Goal: Find specific page/section: Find specific page/section

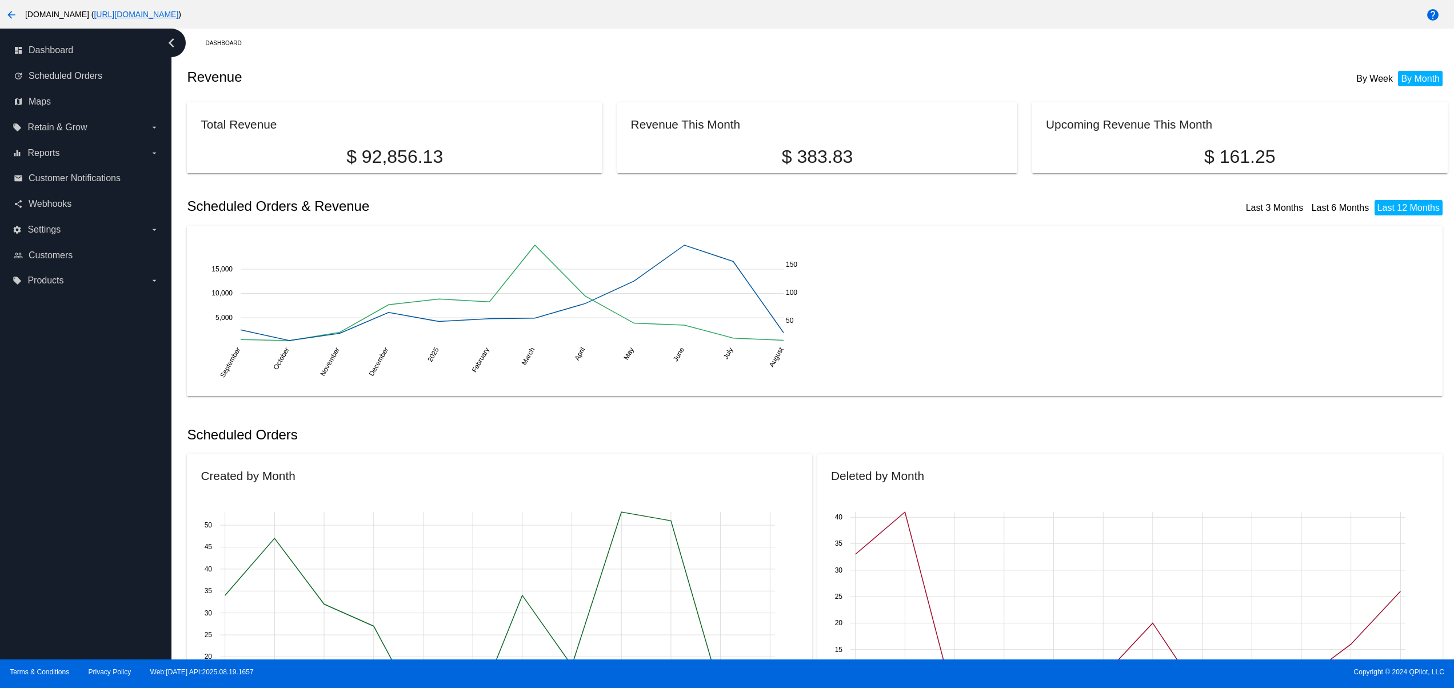
click at [392, 7] on div "arrow_back [DOMAIN_NAME] ( [URL][DOMAIN_NAME] )" at bounding box center [606, 14] width 1212 height 23
click at [178, 15] on link "[URL][DOMAIN_NAME]" at bounding box center [136, 14] width 85 height 9
click at [15, 10] on mat-icon "arrow_back" at bounding box center [12, 15] width 14 height 14
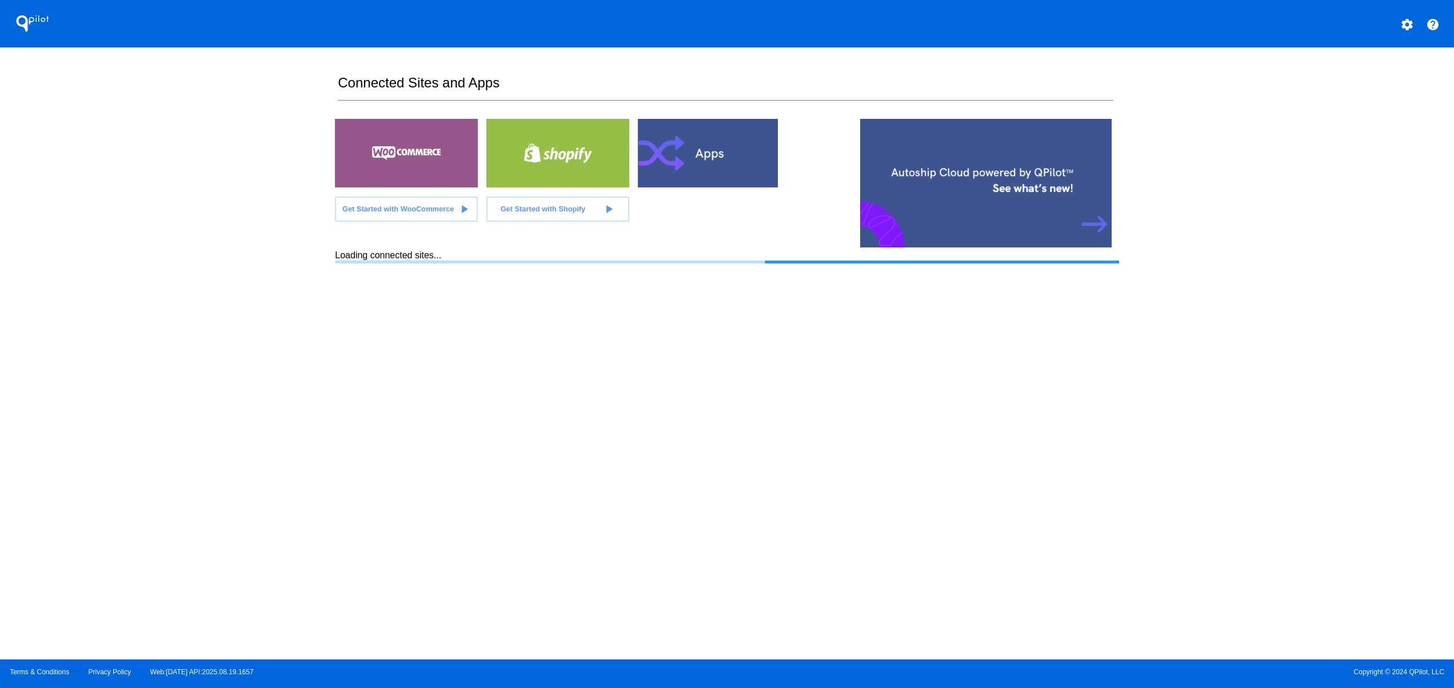
click at [367, 456] on section "Connected Sites and Apps Get Started with WooCommerce play_arrow Get Started wi…" at bounding box center [727, 353] width 784 height 612
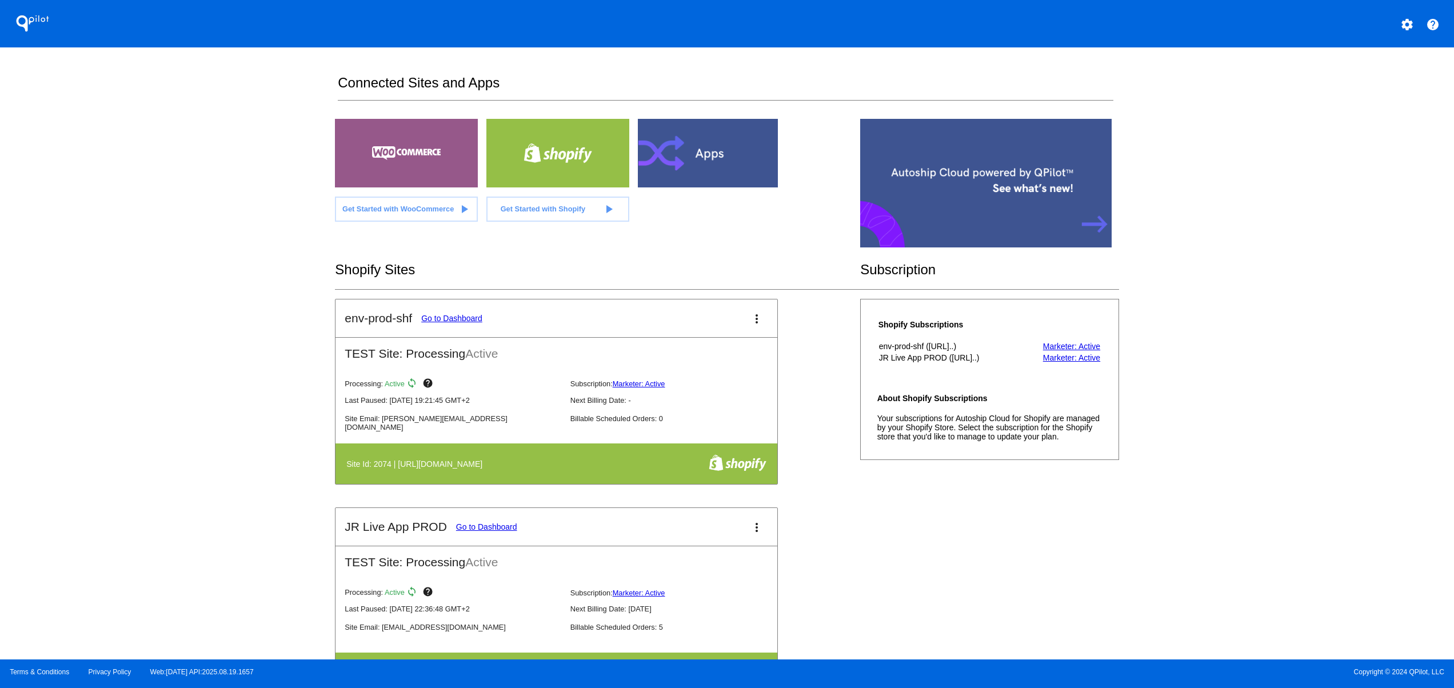
drag, startPoint x: 920, startPoint y: 604, endPoint x: 913, endPoint y: 604, distance: 6.9
click at [920, 604] on div "env-prod-shf Go to Dashboard more_vert TEST Site: Processing Active Processing:…" at bounding box center [727, 508] width 784 height 418
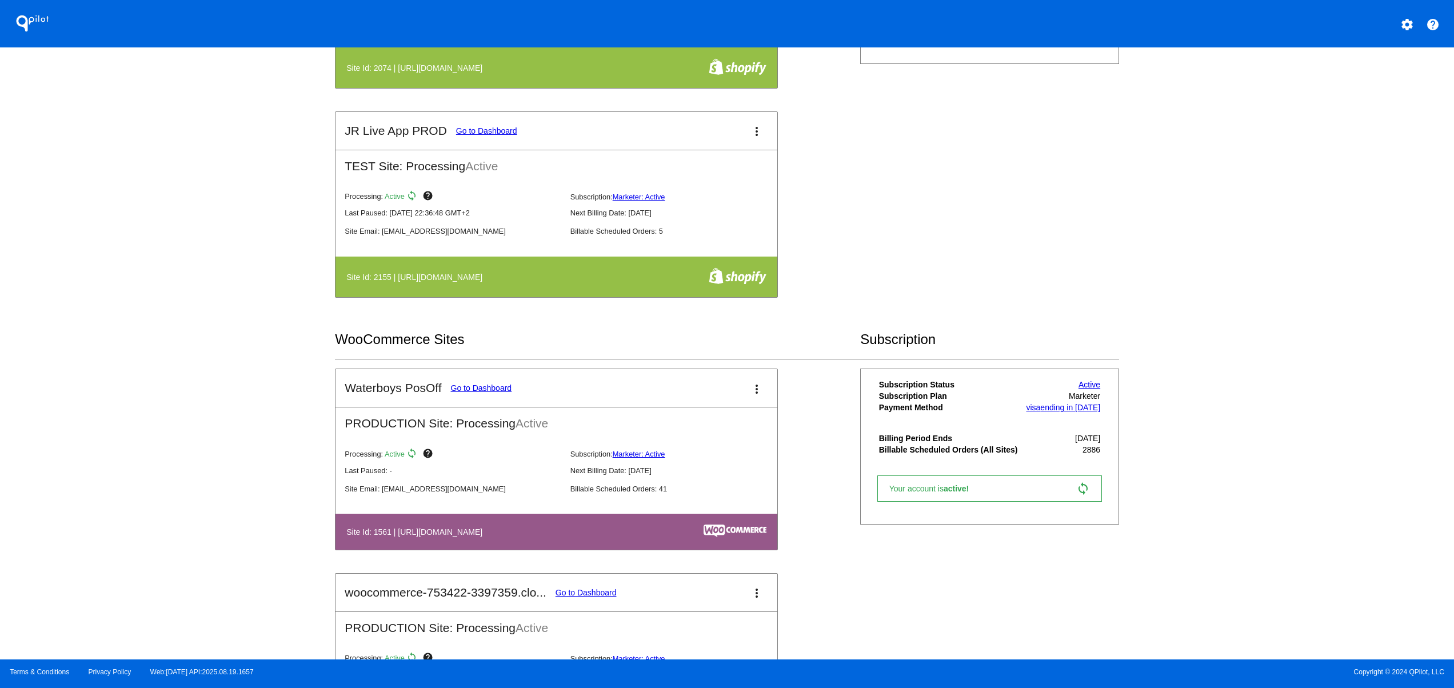
scroll to position [382, 0]
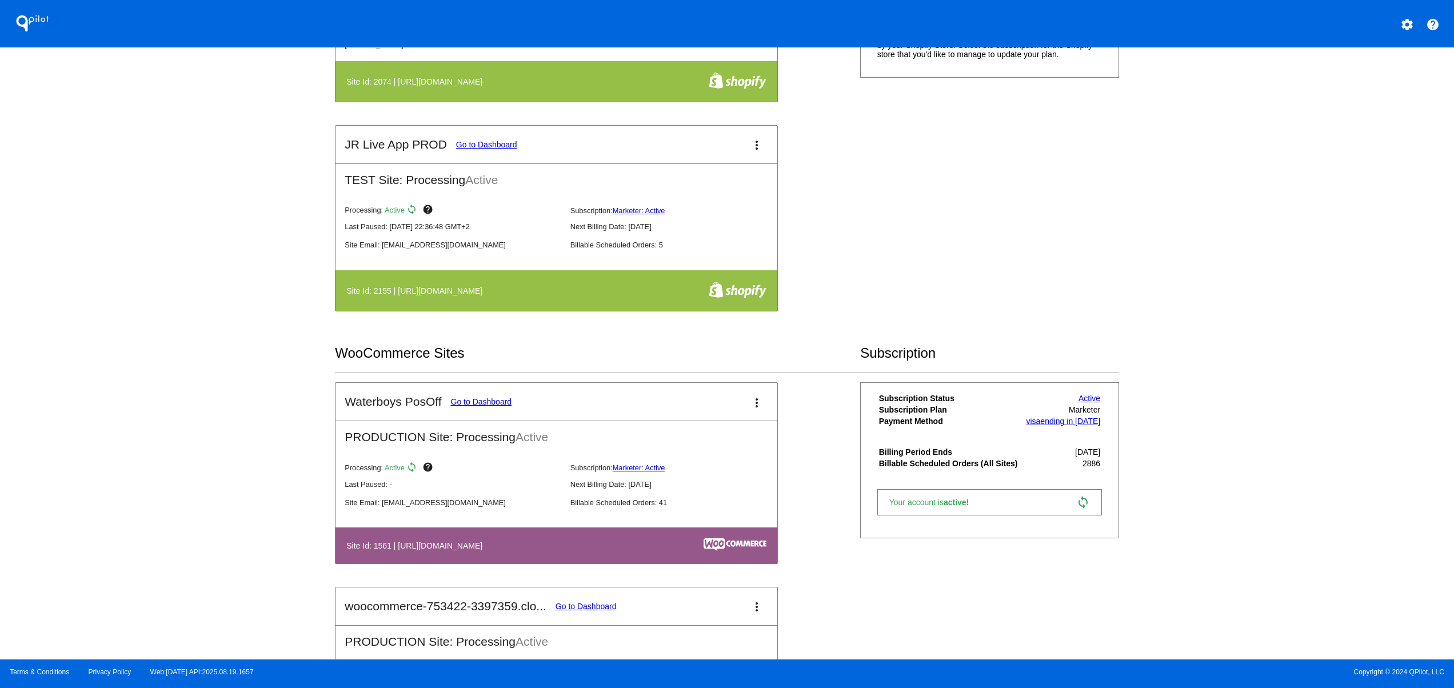
drag, startPoint x: 482, startPoint y: 540, endPoint x: 712, endPoint y: 547, distance: 229.3
click at [659, 542] on table "Site Id: 1561 | [URL][DOMAIN_NAME]" at bounding box center [557, 546] width 442 height 36
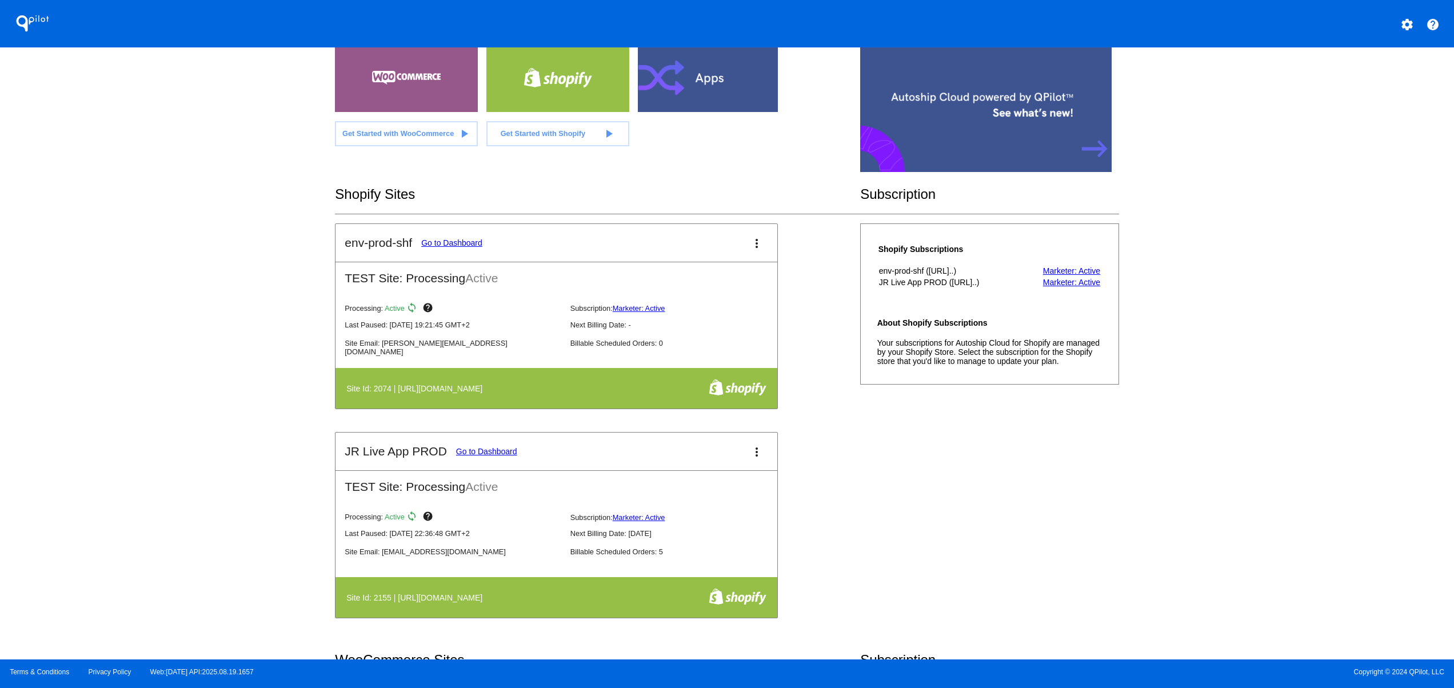
scroll to position [0, 0]
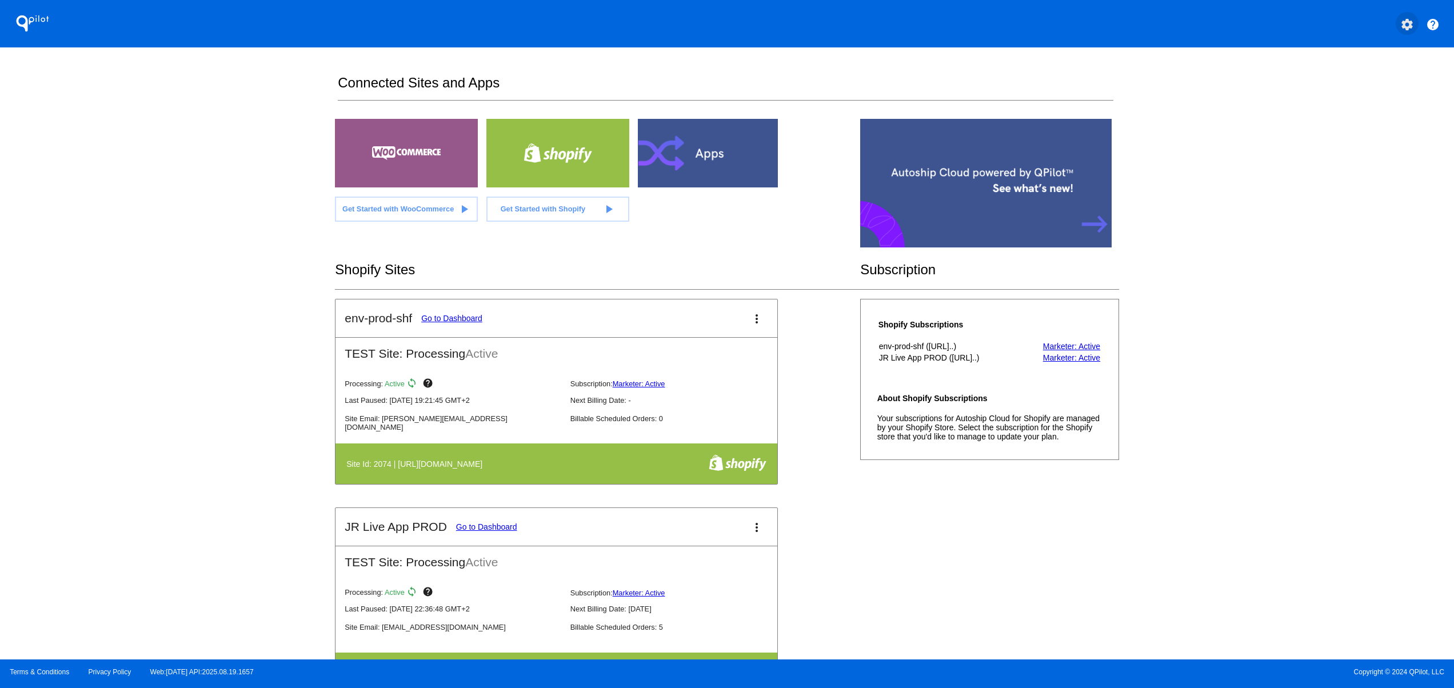
click at [1405, 24] on mat-icon "settings" at bounding box center [1408, 25] width 14 height 14
click at [1361, 86] on span "Log out" at bounding box center [1357, 85] width 27 height 9
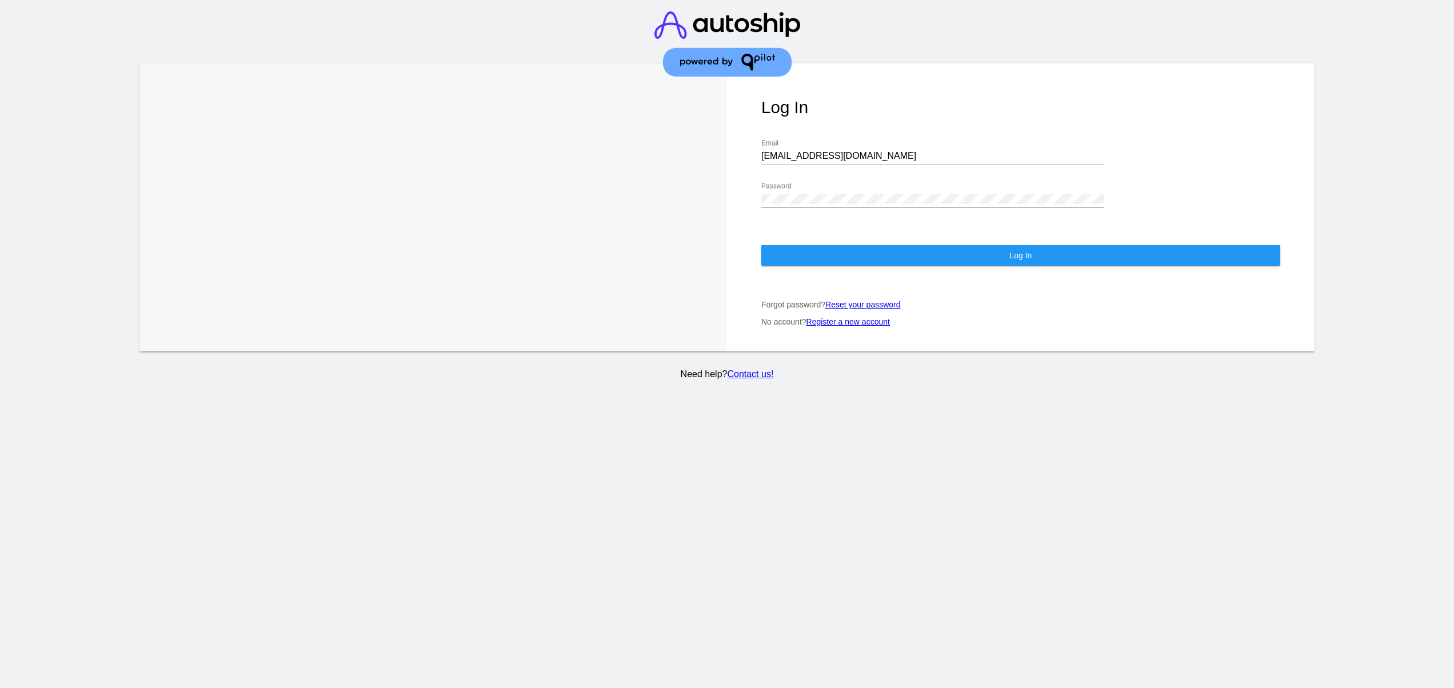
click at [871, 153] on input "[EMAIL_ADDRESS][DOMAIN_NAME]" at bounding box center [932, 156] width 343 height 10
type input "[EMAIL_ADDRESS][DOMAIN_NAME]"
click at [812, 255] on button "Log In" at bounding box center [1020, 255] width 519 height 21
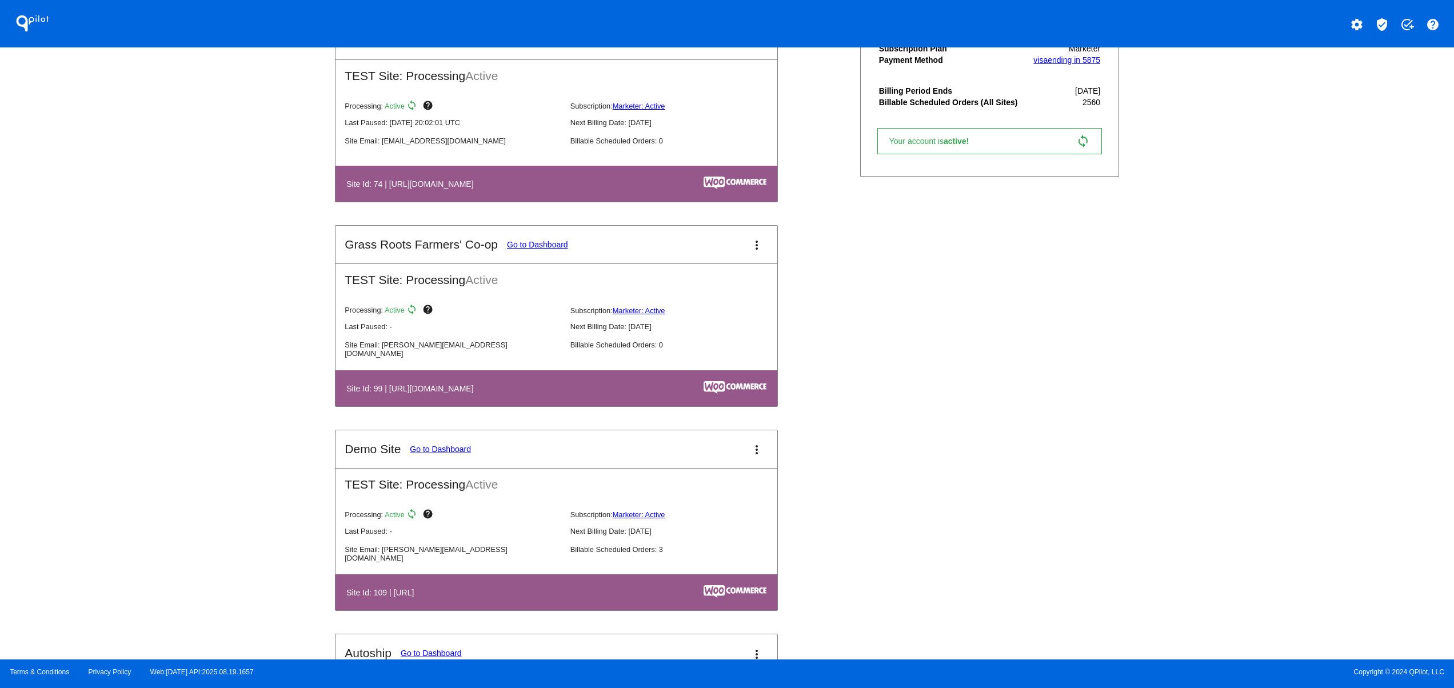
scroll to position [1143, 0]
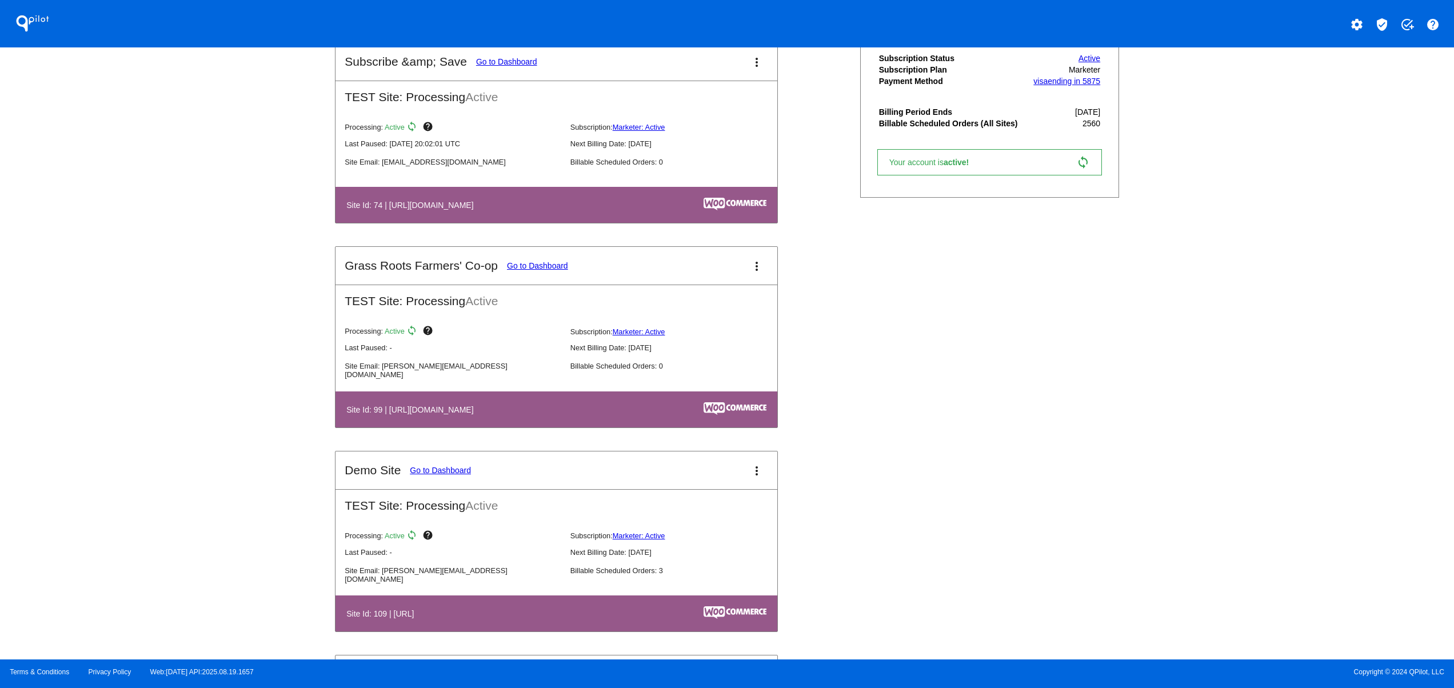
drag, startPoint x: 481, startPoint y: 421, endPoint x: 713, endPoint y: 451, distance: 234.6
click at [536, 417] on th "Site Id: 99 | [URL][DOMAIN_NAME]" at bounding box center [488, 409] width 284 height 15
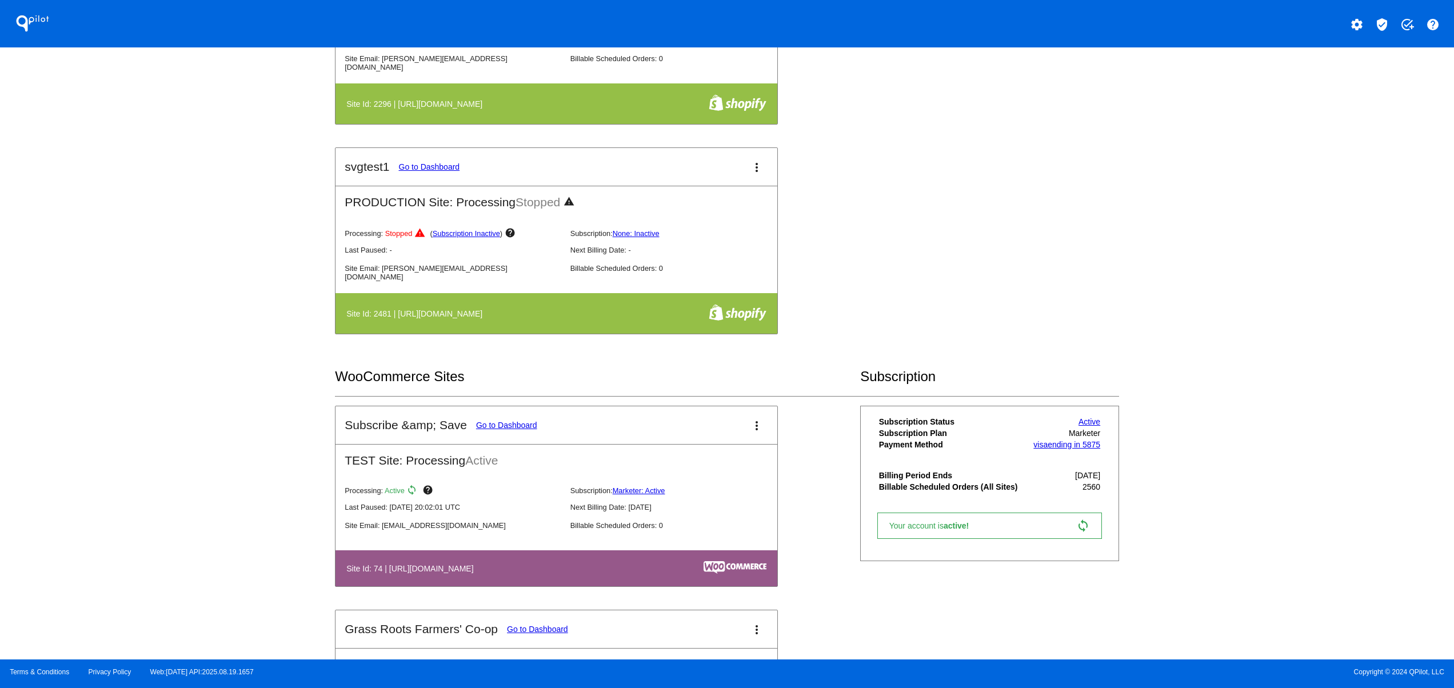
scroll to position [915, 0]
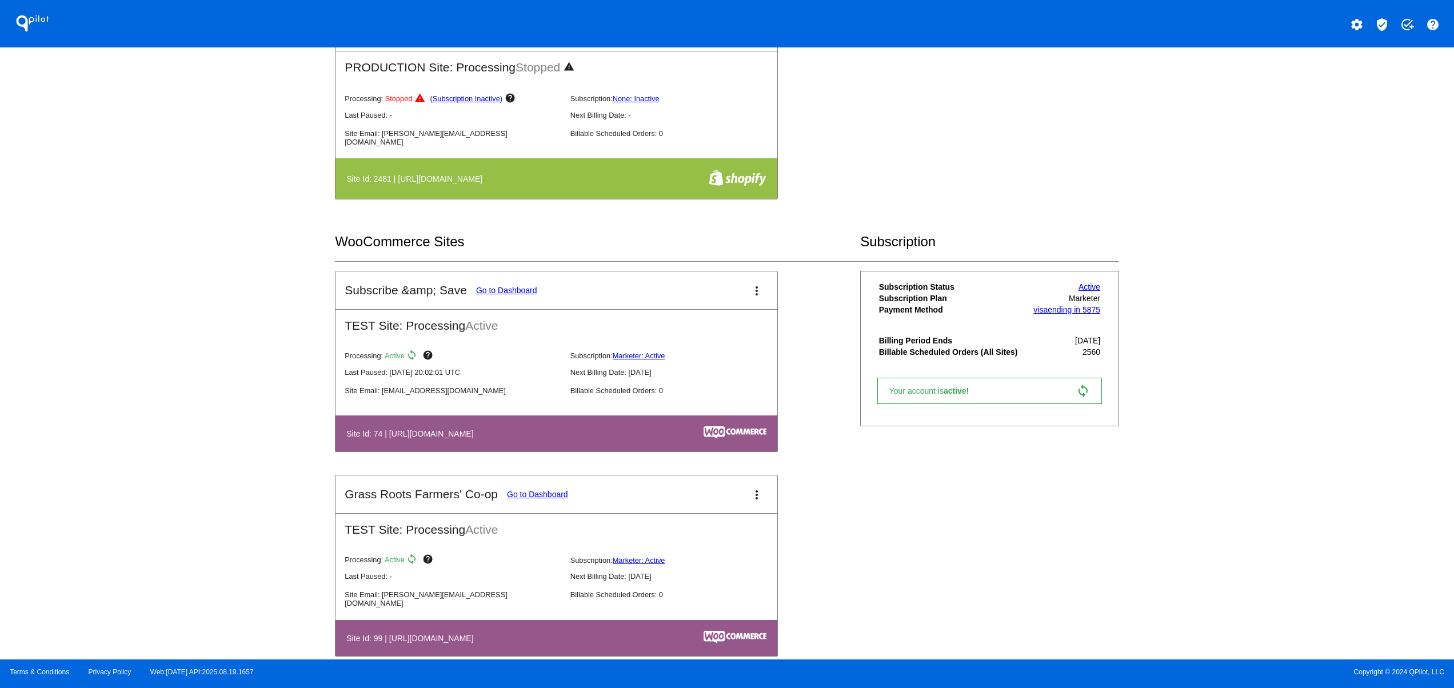
click at [467, 438] on h4 "Site Id: 74 | [URL][DOMAIN_NAME]" at bounding box center [412, 433] width 133 height 9
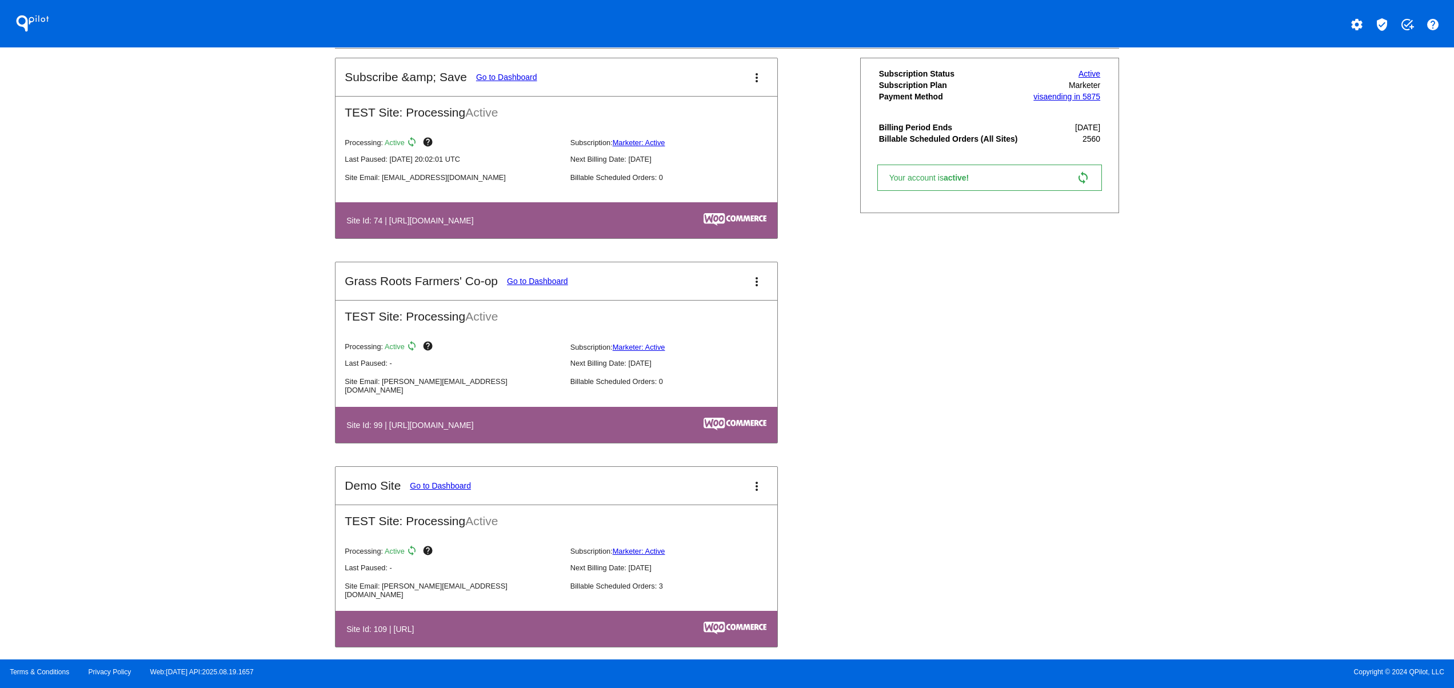
scroll to position [1143, 0]
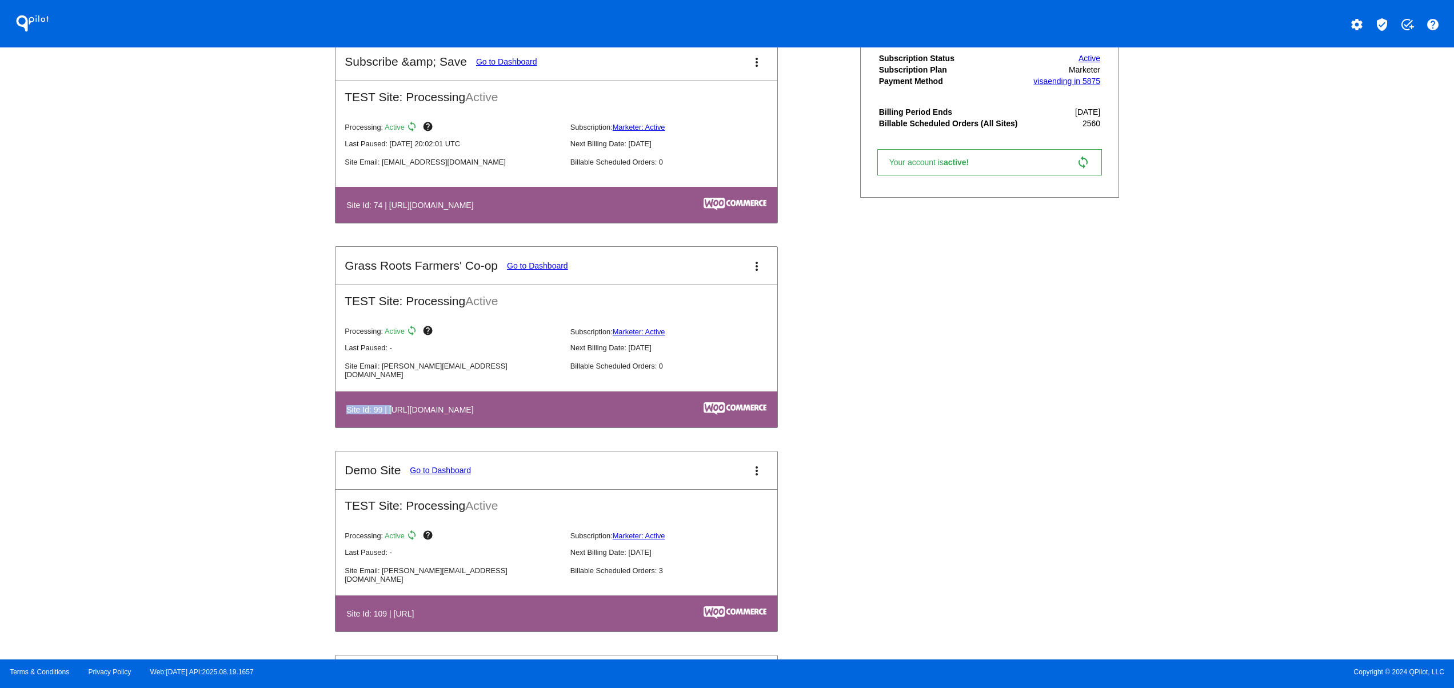
drag, startPoint x: 391, startPoint y: 420, endPoint x: 517, endPoint y: 408, distance: 126.3
click at [508, 408] on table "Site Id: 99 | [URL][DOMAIN_NAME]" at bounding box center [557, 410] width 442 height 36
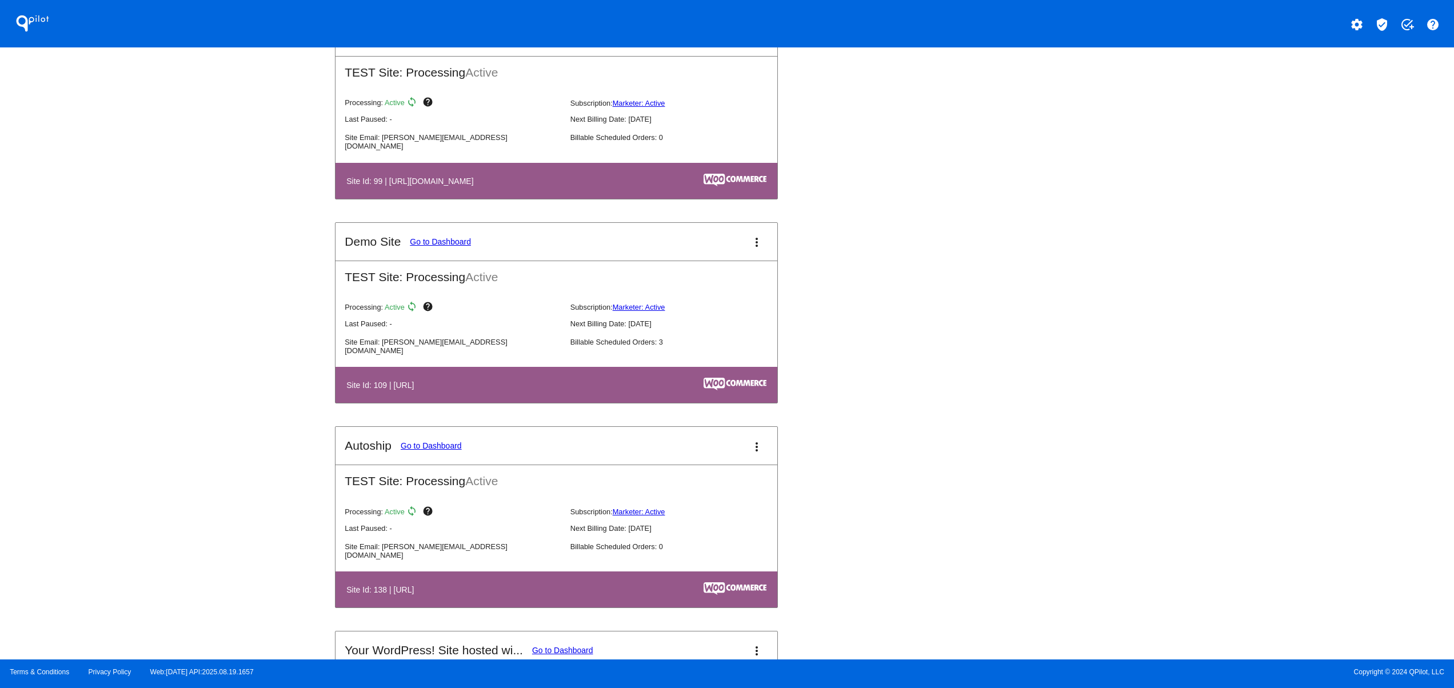
click at [505, 402] on table "Site Id: 109 | [URL]" at bounding box center [557, 385] width 442 height 36
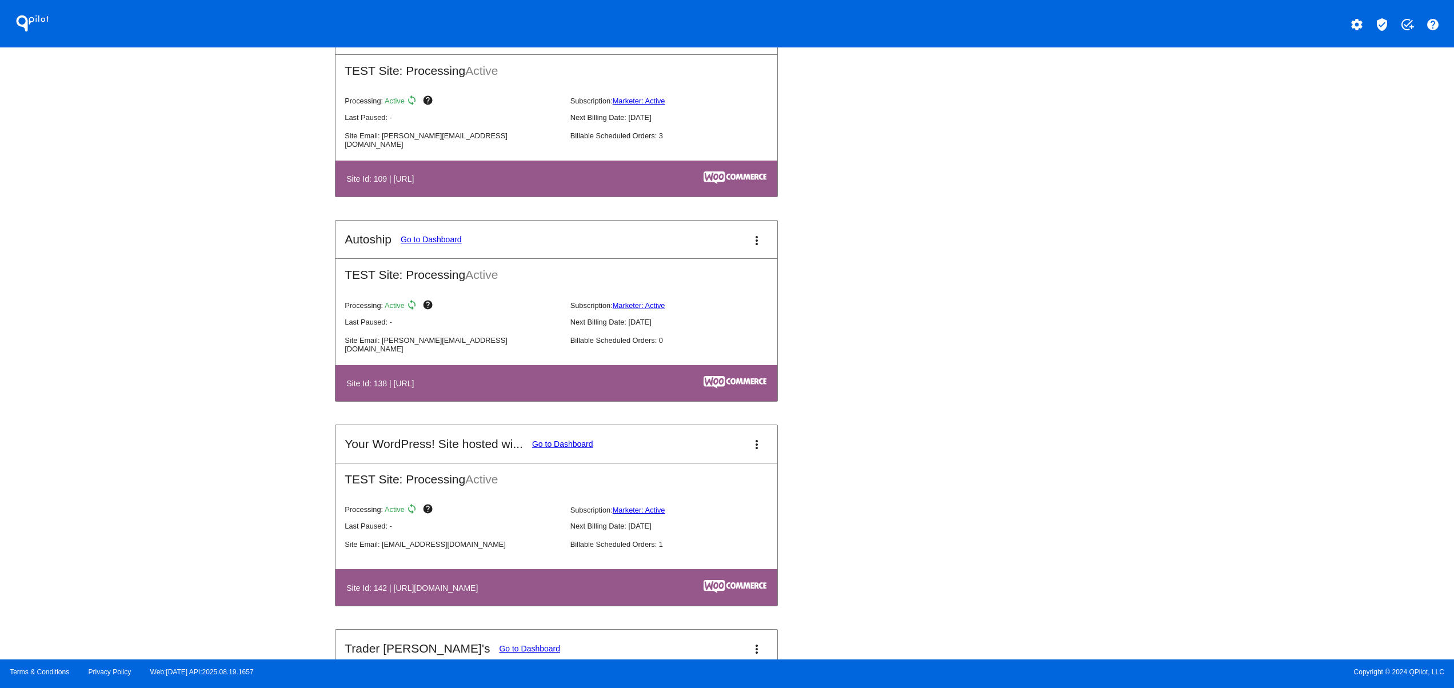
scroll to position [1601, 0]
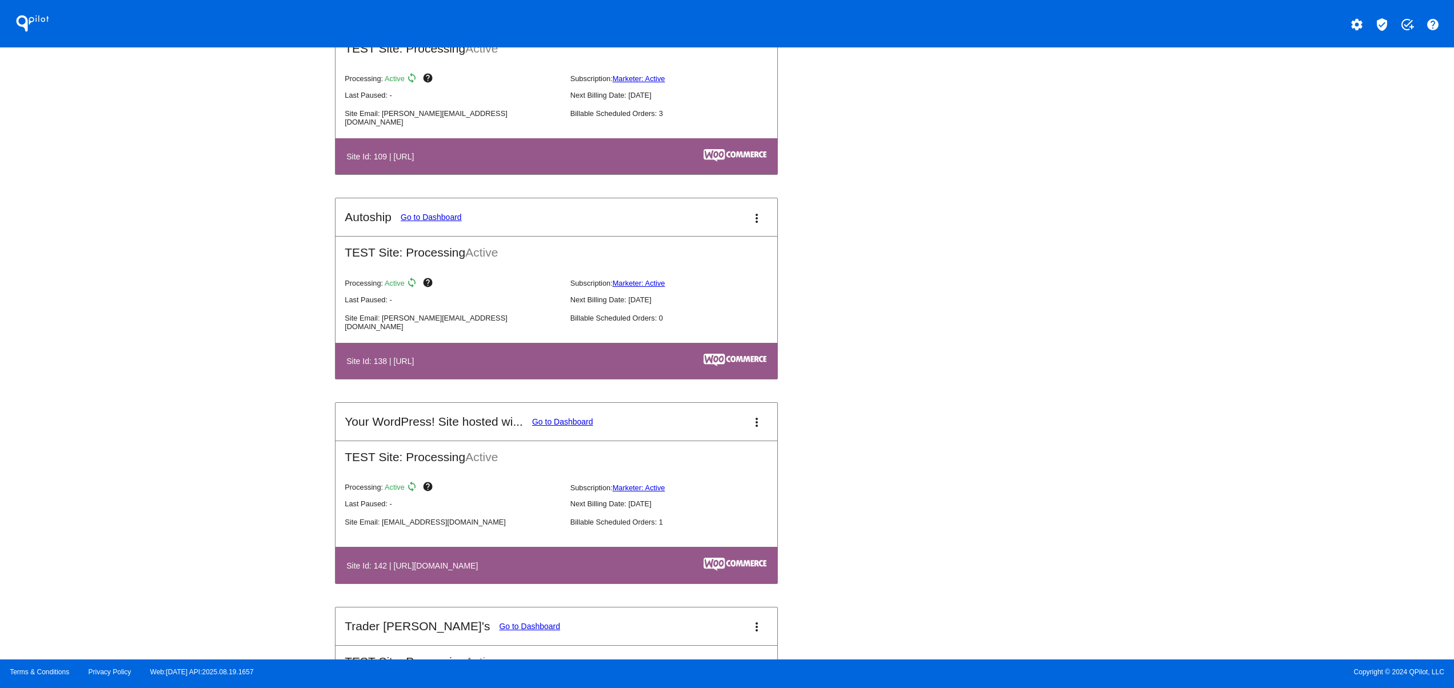
drag, startPoint x: 433, startPoint y: 570, endPoint x: 606, endPoint y: 581, distance: 173.5
click at [540, 579] on mat-card-content "TEST Site: Processing Active Processing: Active sync help Subscription: Markete…" at bounding box center [557, 512] width 442 height 143
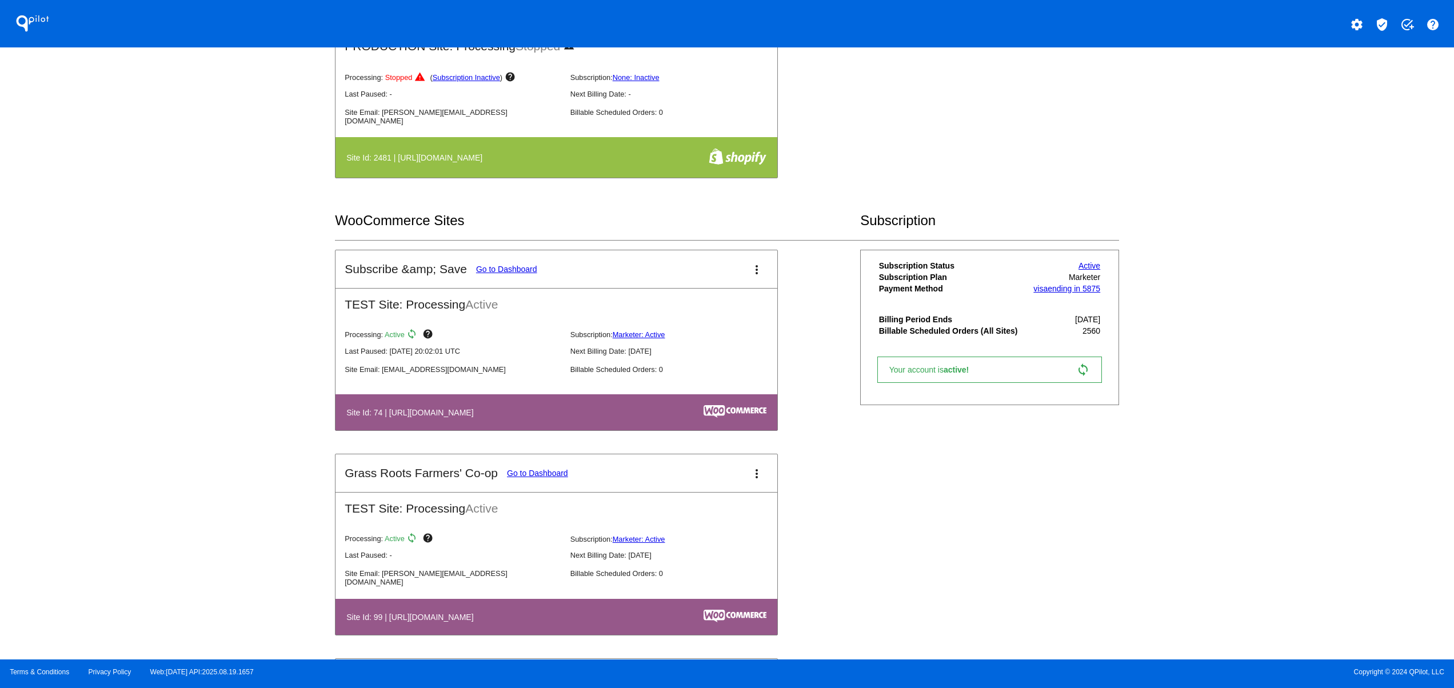
scroll to position [915, 0]
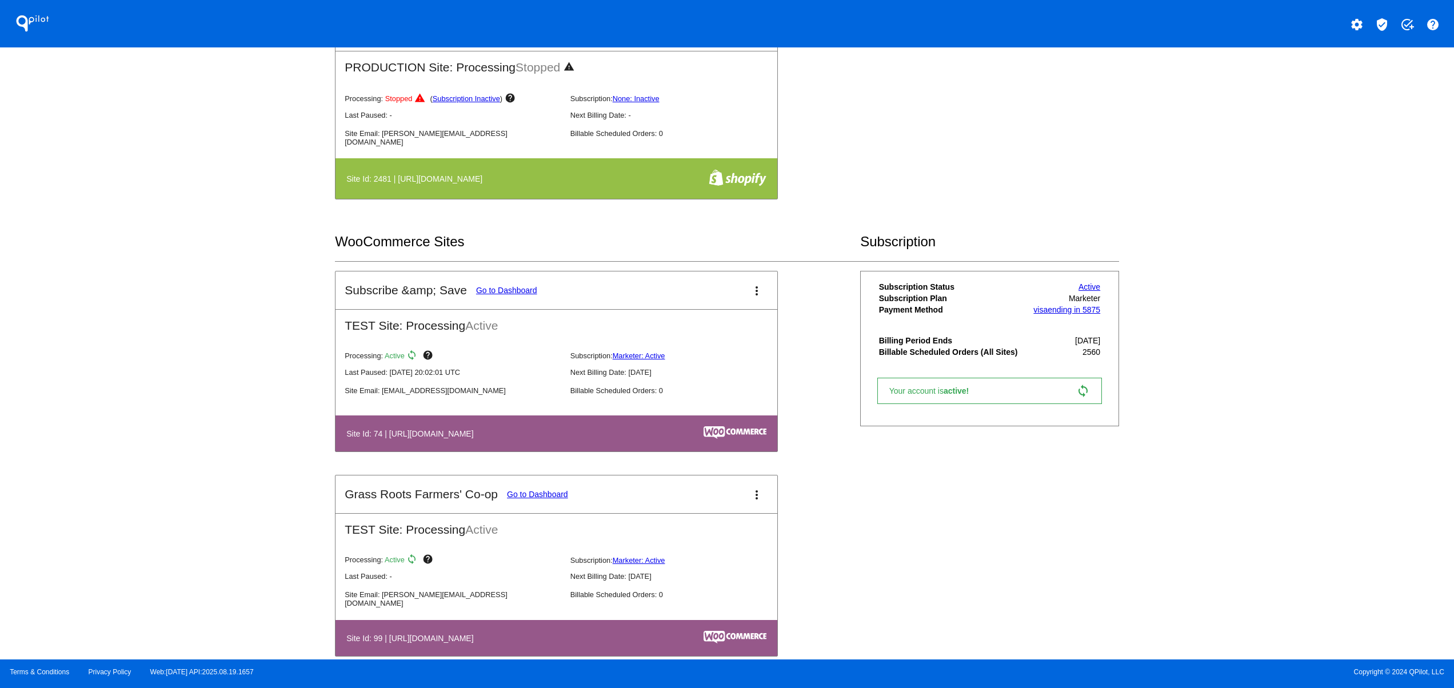
click at [1349, 32] on button "settings" at bounding box center [1357, 23] width 23 height 23
click at [1304, 86] on span "Log out" at bounding box center [1307, 85] width 27 height 9
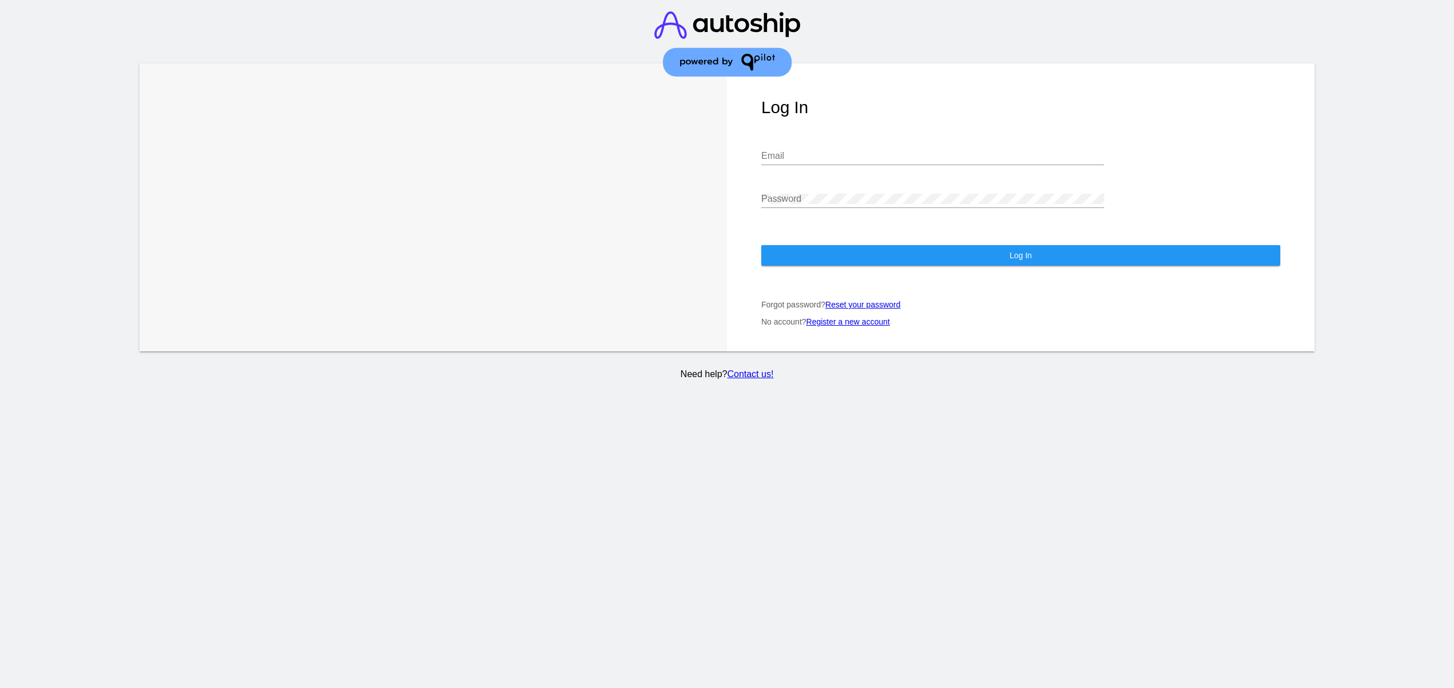
type input "[EMAIL_ADDRESS][DOMAIN_NAME]"
click at [875, 150] on div "[EMAIL_ADDRESS][DOMAIN_NAME] Email" at bounding box center [932, 152] width 343 height 26
click at [855, 240] on div "Log In [EMAIL_ADDRESS][DOMAIN_NAME] Email Password Log In Forgot password? Rese…" at bounding box center [1021, 207] width 588 height 288
click at [855, 252] on button "Log In" at bounding box center [1020, 255] width 519 height 21
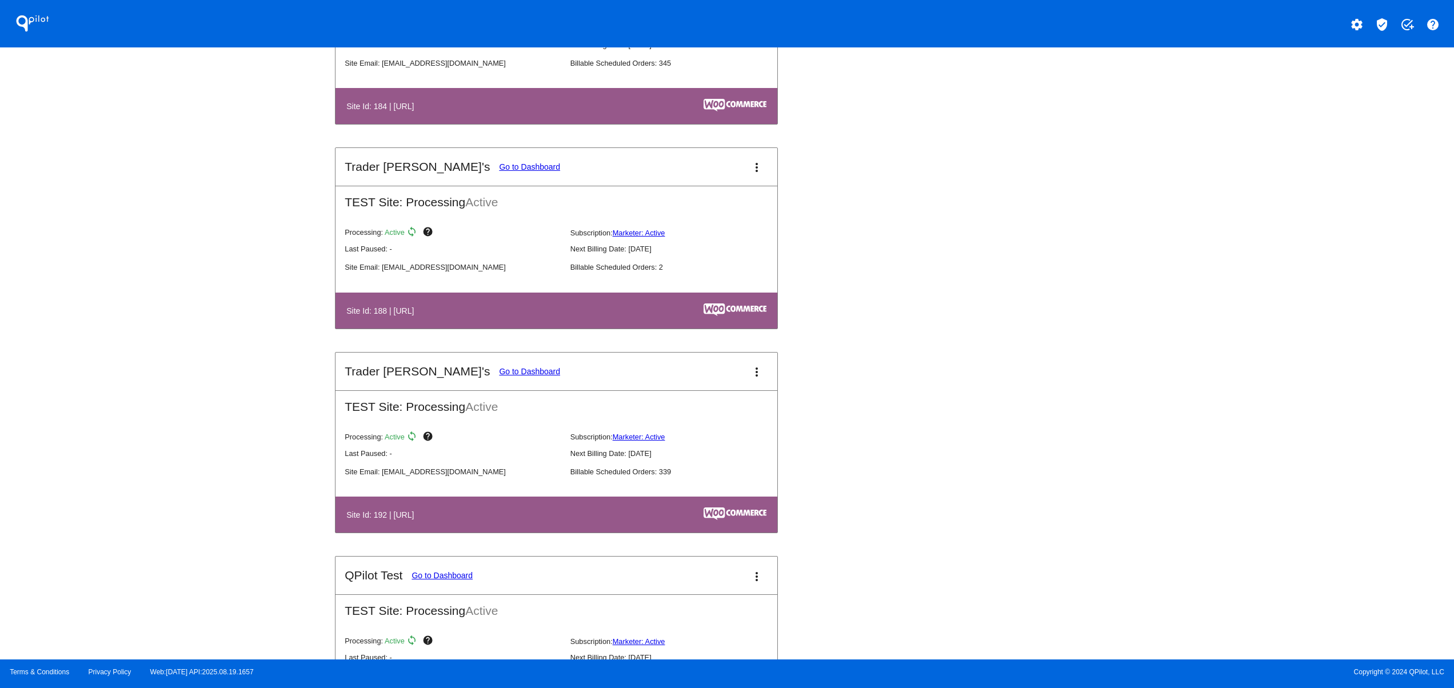
scroll to position [3659, 0]
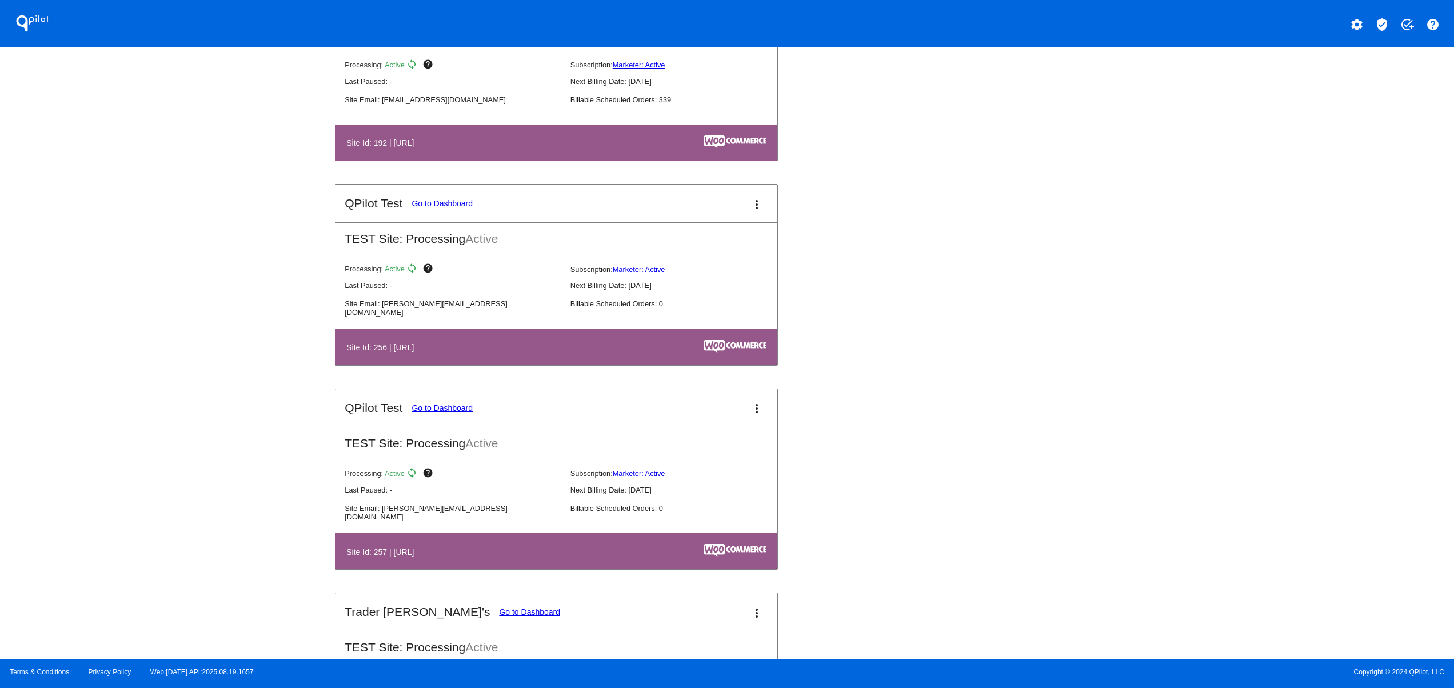
click at [1349, 25] on button "settings" at bounding box center [1357, 23] width 23 height 23
click at [841, 421] on div at bounding box center [727, 344] width 1454 height 688
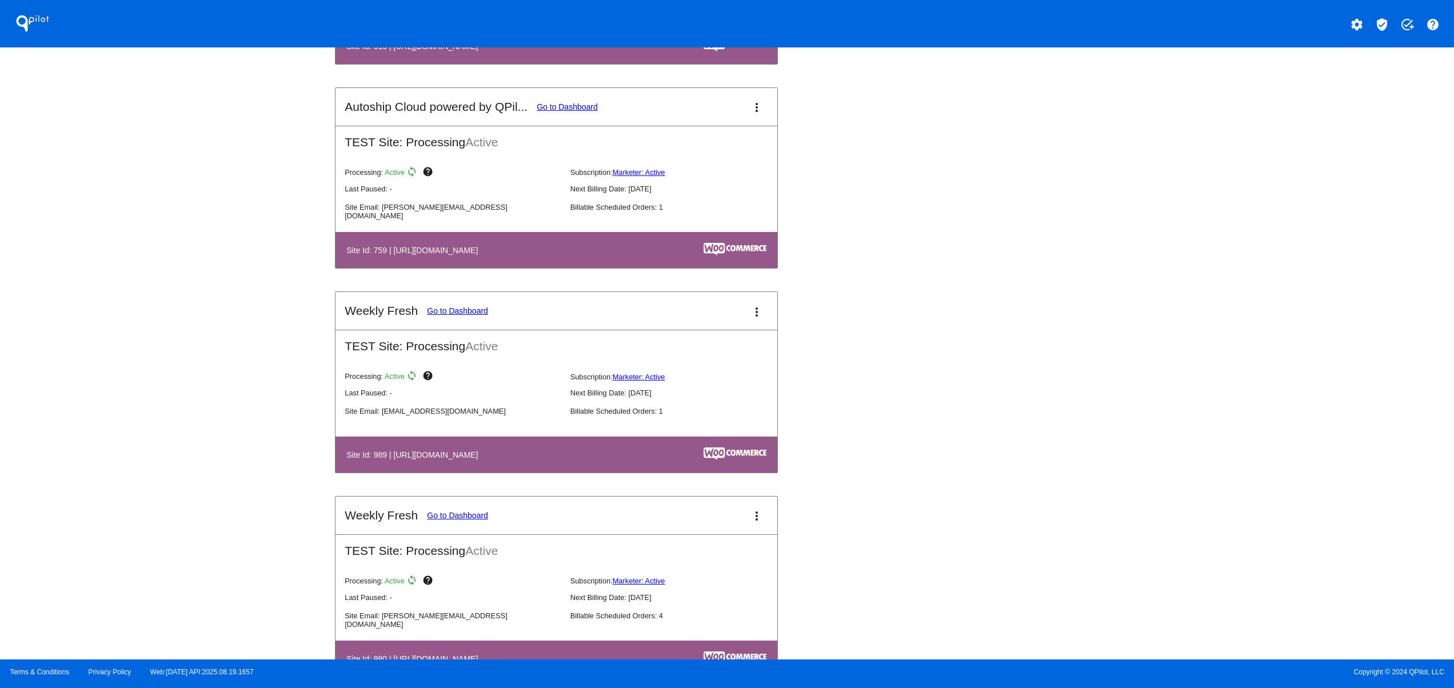
scroll to position [4344, 0]
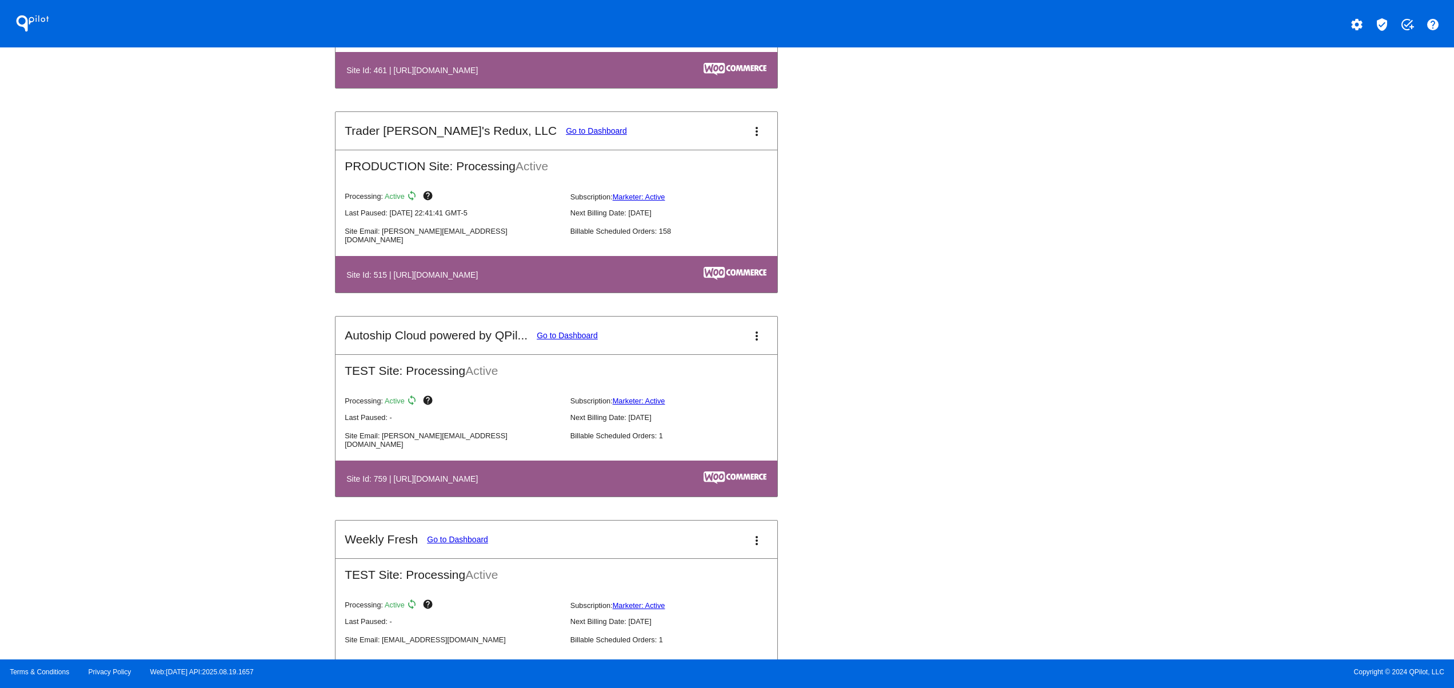
drag, startPoint x: 405, startPoint y: 306, endPoint x: 471, endPoint y: 306, distance: 66.3
click at [467, 282] on th "Site Id: 515 | [URL][DOMAIN_NAME]" at bounding box center [489, 273] width 287 height 15
click at [566, 135] on link "Go to Dashboard" at bounding box center [596, 130] width 61 height 9
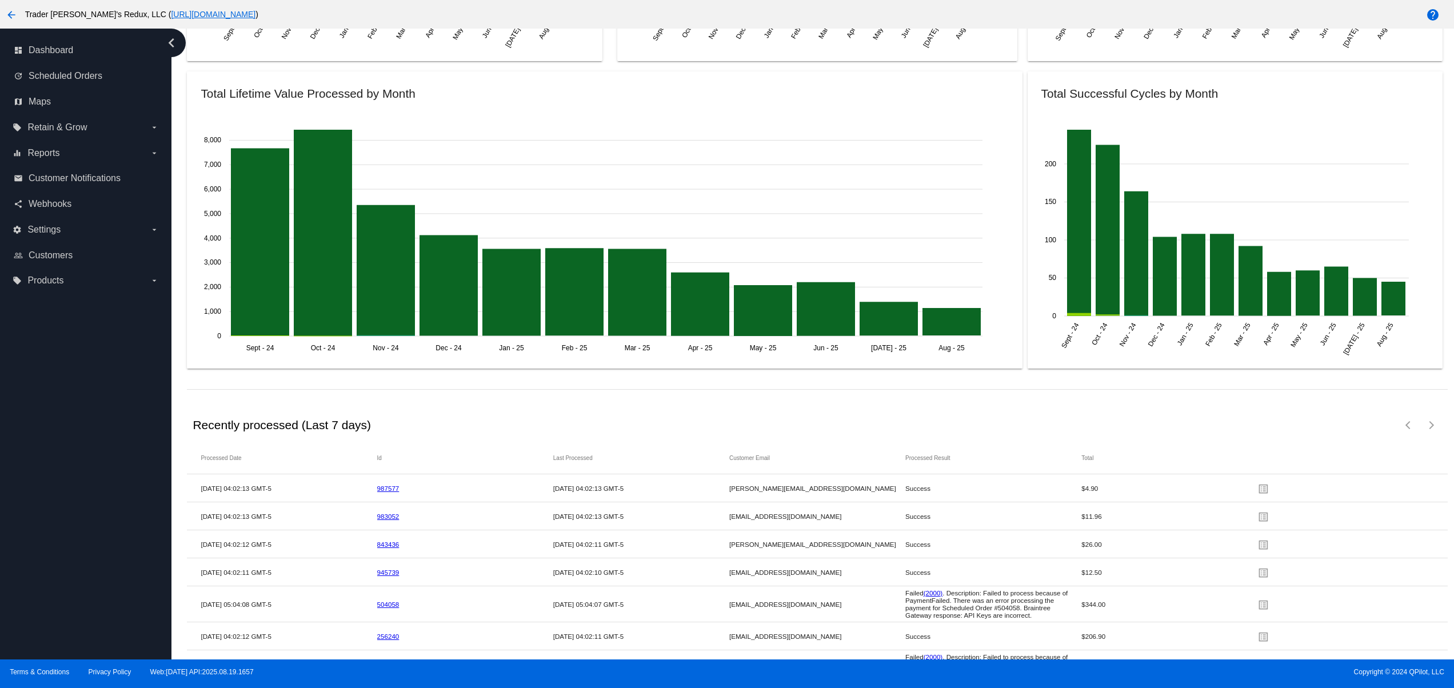
scroll to position [1715, 0]
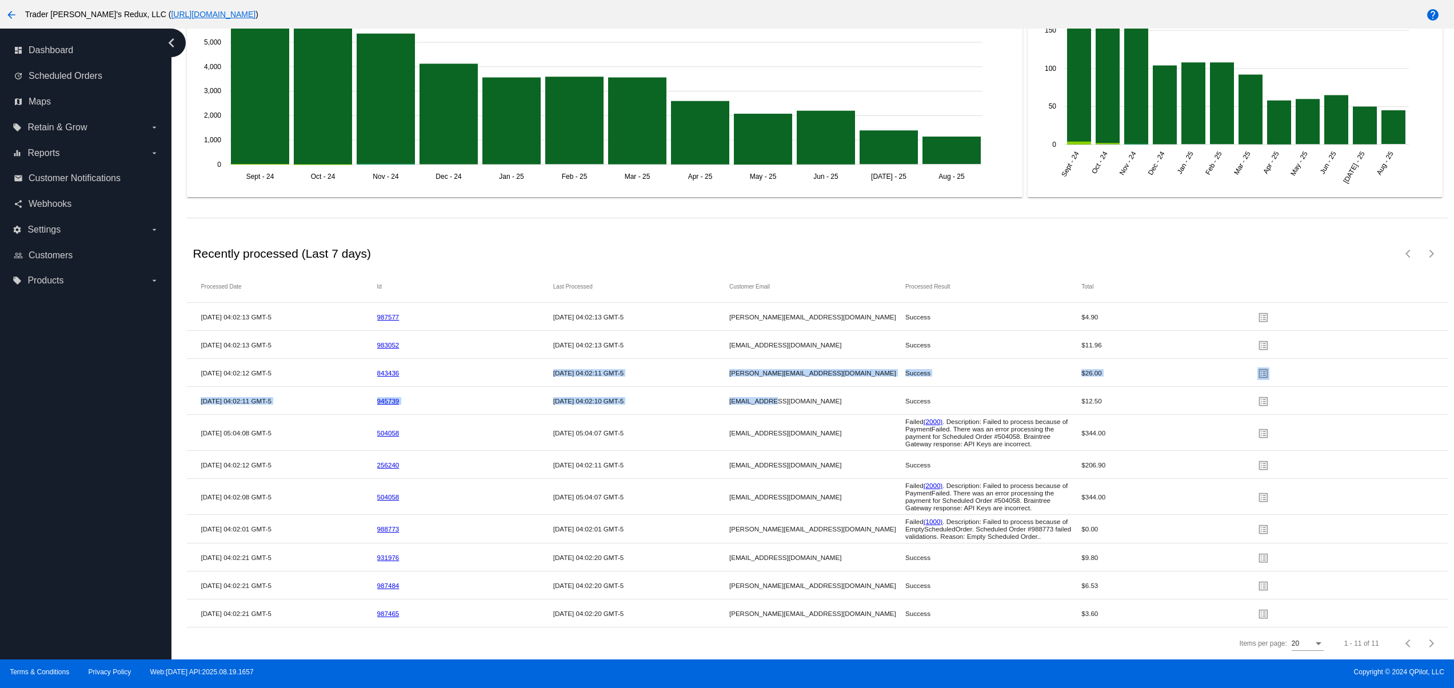
drag, startPoint x: 713, startPoint y: 382, endPoint x: 505, endPoint y: 348, distance: 210.9
click at [505, 348] on mat-table "Processed Date Id Last Processed Customer Email Processed Result Total [DATE] 0…" at bounding box center [817, 448] width 1260 height 357
click at [705, 494] on mat-row "[DATE] 04:02:08 GMT-5 504058 [DATE] 05:04:07 GMT-5 [EMAIL_ADDRESS][DOMAIN_NAME]…" at bounding box center [817, 497] width 1260 height 36
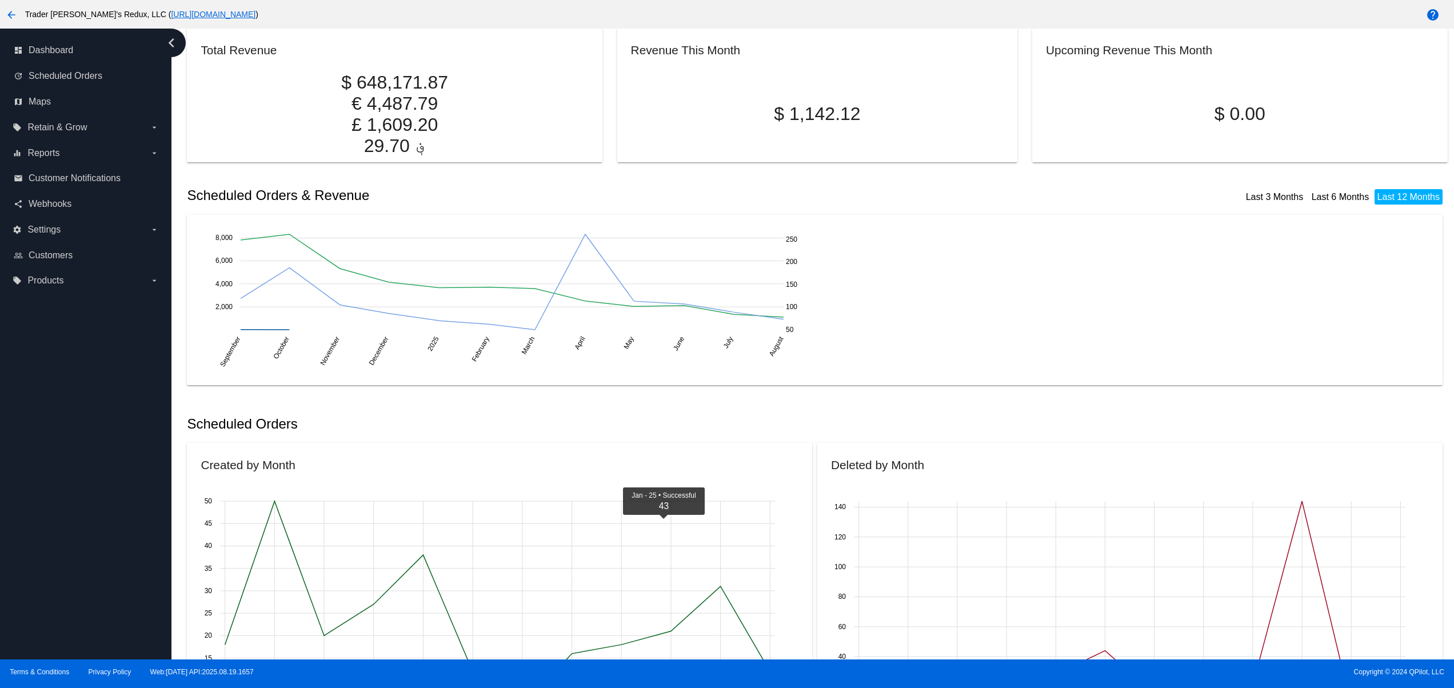
scroll to position [0, 0]
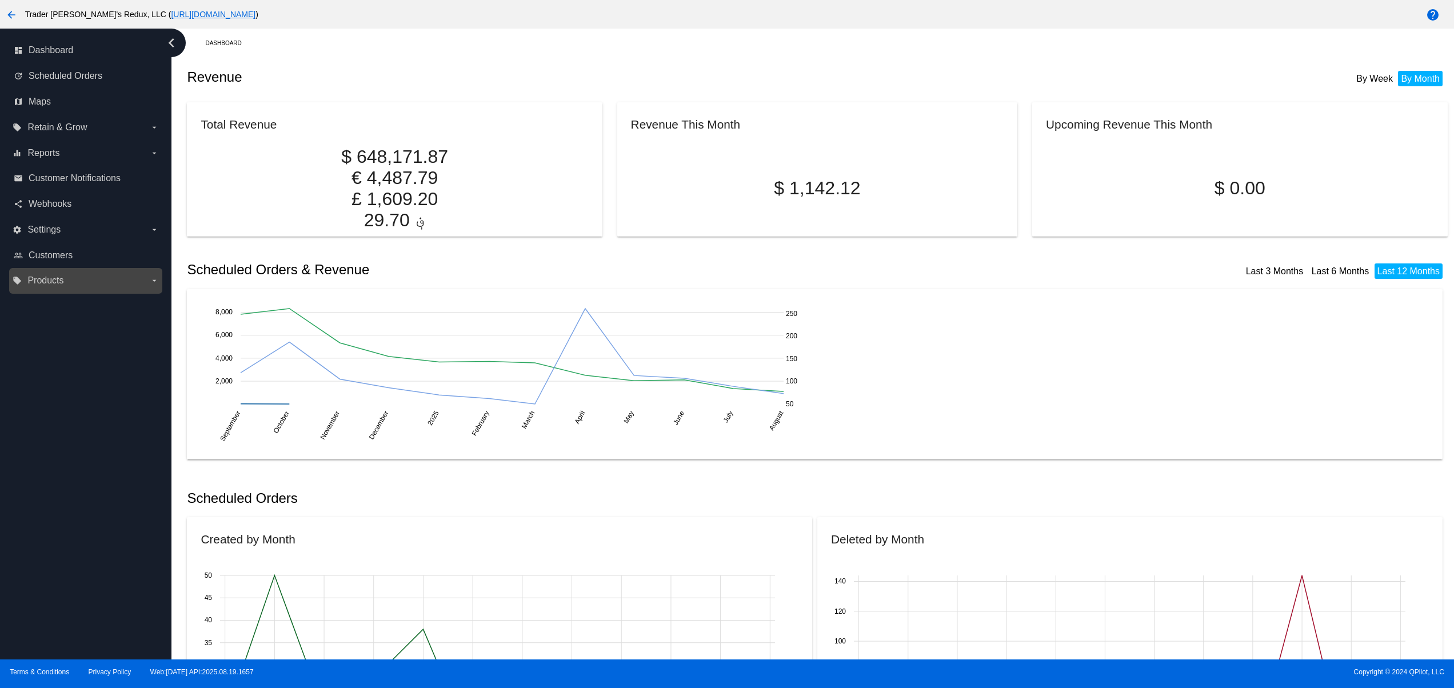
click at [59, 289] on label "local_offer Products arrow_drop_down" at bounding box center [86, 281] width 146 height 18
click at [0, 0] on input "local_offer Products arrow_drop_down" at bounding box center [0, 0] width 0 height 0
click at [50, 302] on span "Products" at bounding box center [52, 304] width 34 height 10
